Goal: Find specific page/section: Find specific page/section

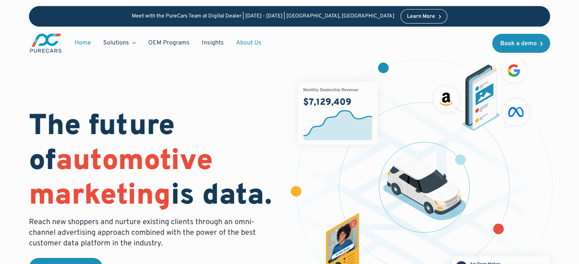
click at [237, 40] on link "About Us" at bounding box center [249, 43] width 38 height 14
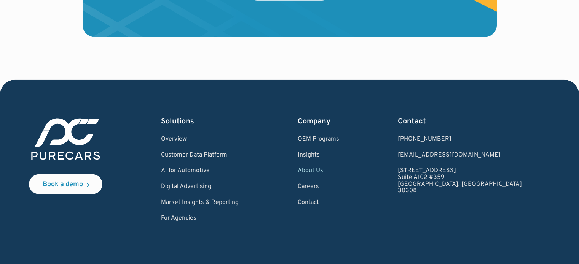
scroll to position [2244, 0]
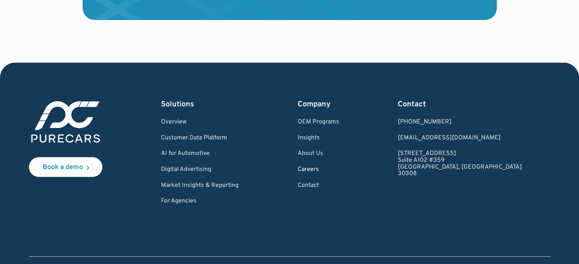
click at [335, 170] on link "Careers" at bounding box center [317, 170] width 41 height 7
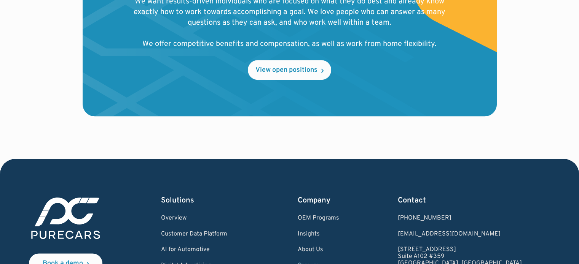
scroll to position [761, 0]
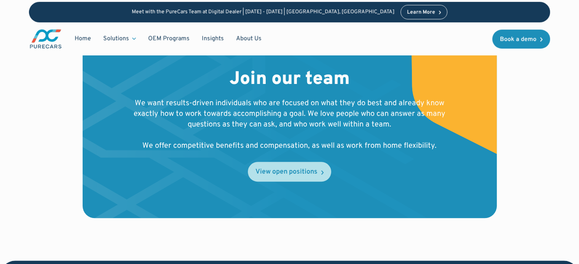
click at [312, 173] on div "View open positions" at bounding box center [286, 172] width 62 height 7
